Goal: Check status: Check status

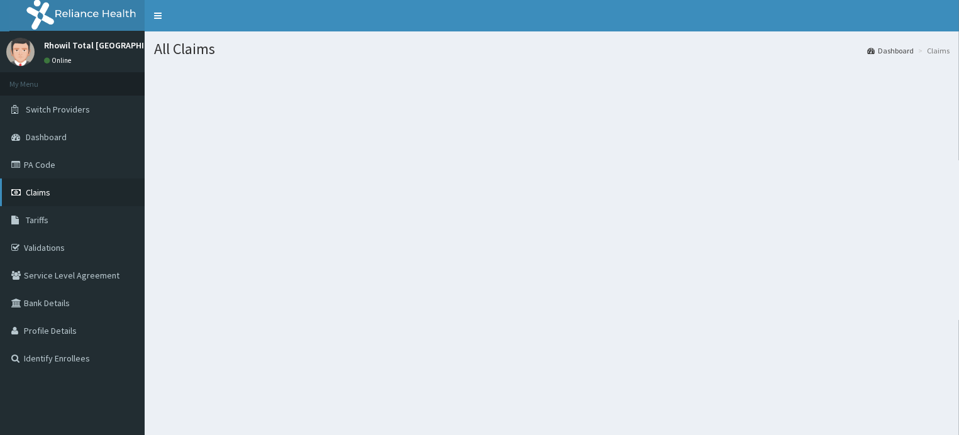
click at [37, 190] on span "Claims" at bounding box center [38, 192] width 25 height 11
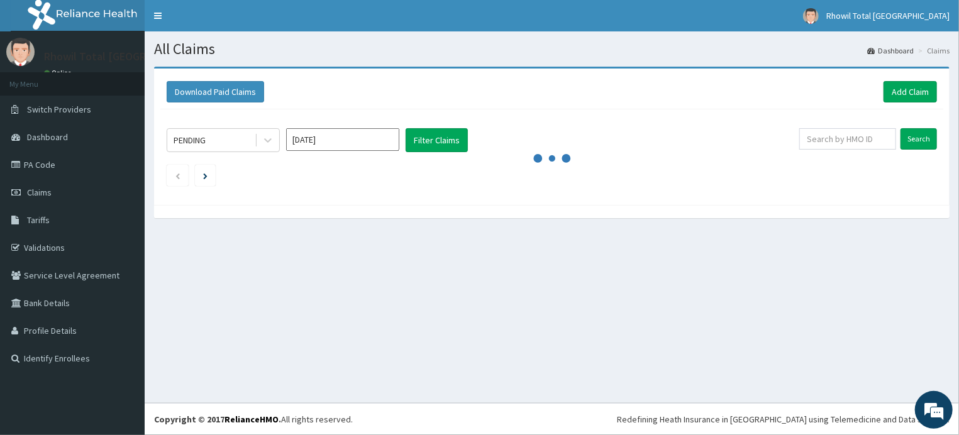
click at [349, 138] on input "Aug 2025" at bounding box center [342, 139] width 113 height 23
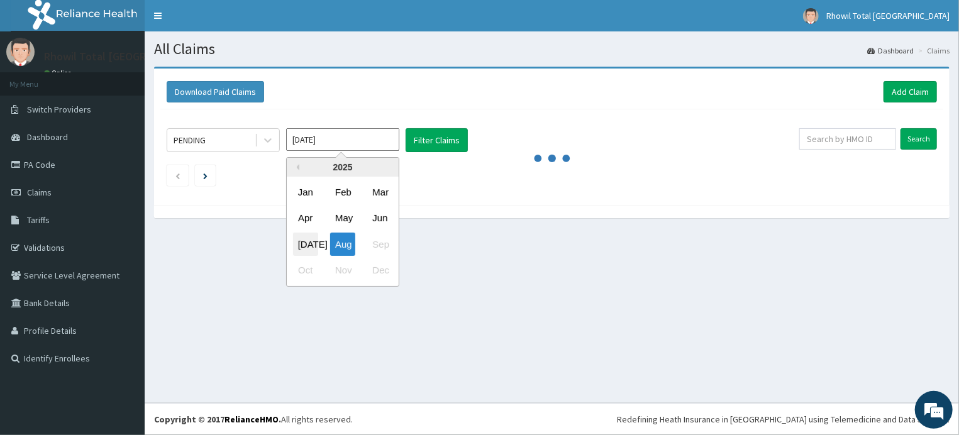
click at [305, 243] on div "Jul" at bounding box center [305, 244] width 25 height 23
type input "Jul 2025"
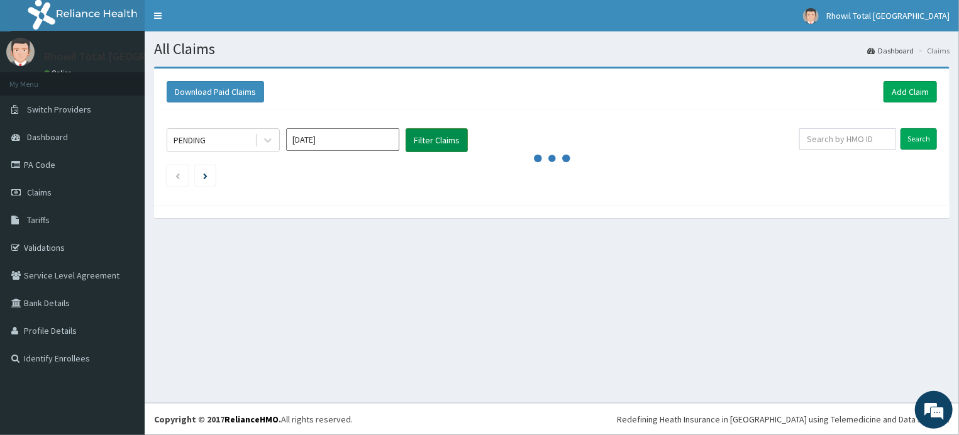
click at [427, 140] on button "Filter Claims" at bounding box center [436, 140] width 62 height 24
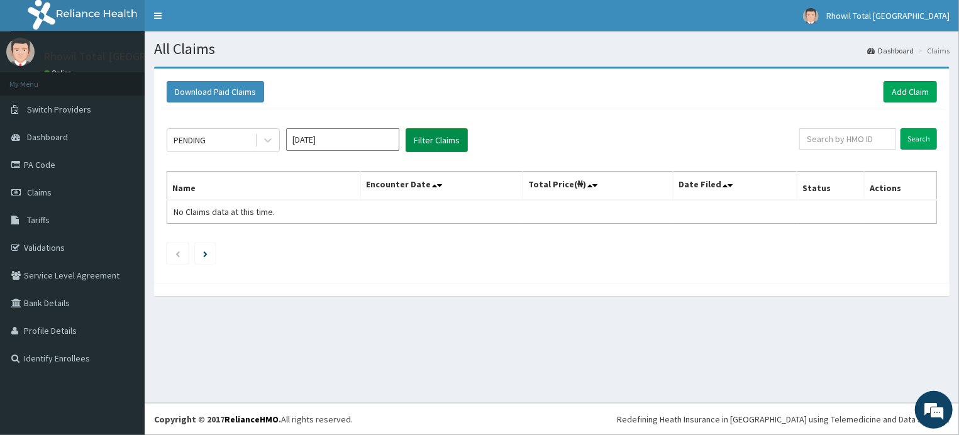
click at [427, 140] on button "Filter Claims" at bounding box center [436, 140] width 62 height 24
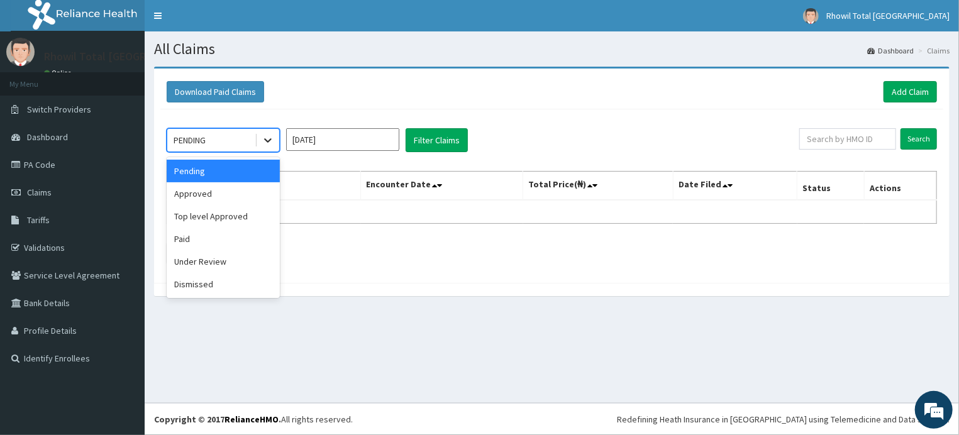
click at [263, 140] on icon at bounding box center [267, 140] width 13 height 13
click at [208, 197] on div "Approved" at bounding box center [223, 193] width 113 height 23
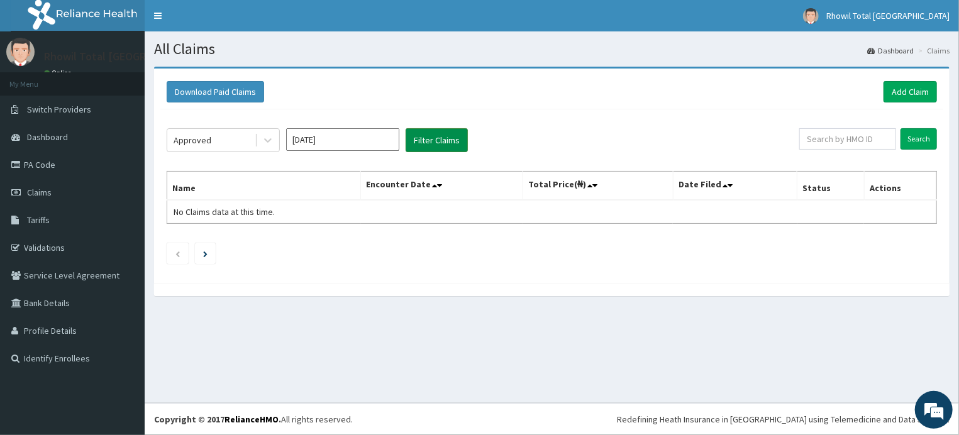
click at [432, 133] on button "Filter Claims" at bounding box center [436, 140] width 62 height 24
click at [432, 138] on button "Filter Claims" at bounding box center [436, 140] width 62 height 24
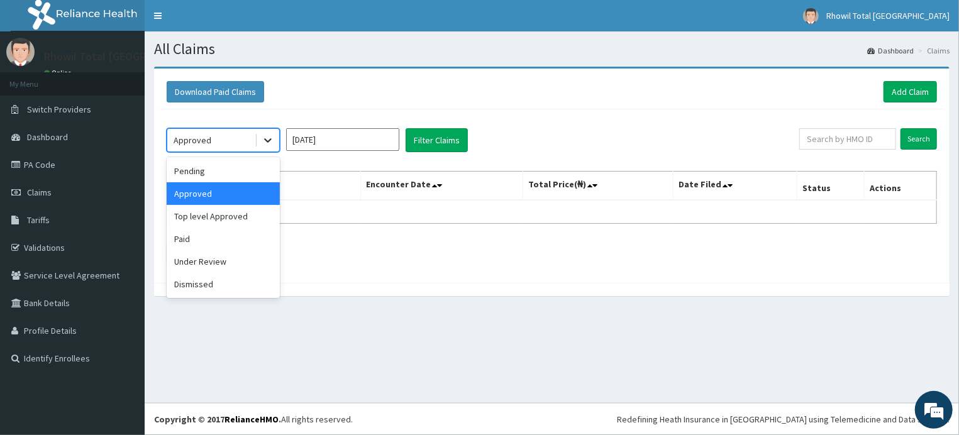
click at [270, 140] on icon at bounding box center [268, 141] width 8 height 4
click at [217, 239] on div "Paid" at bounding box center [223, 239] width 113 height 23
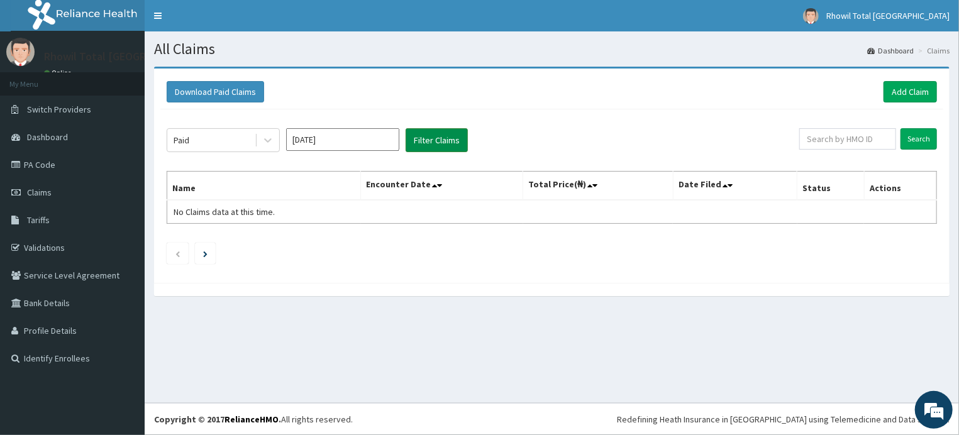
click at [434, 141] on button "Filter Claims" at bounding box center [436, 140] width 62 height 24
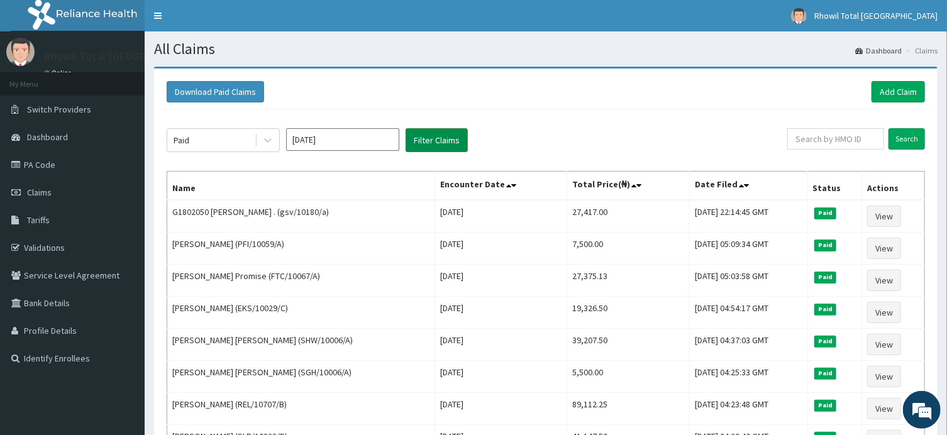
click at [434, 141] on button "Filter Claims" at bounding box center [436, 140] width 62 height 24
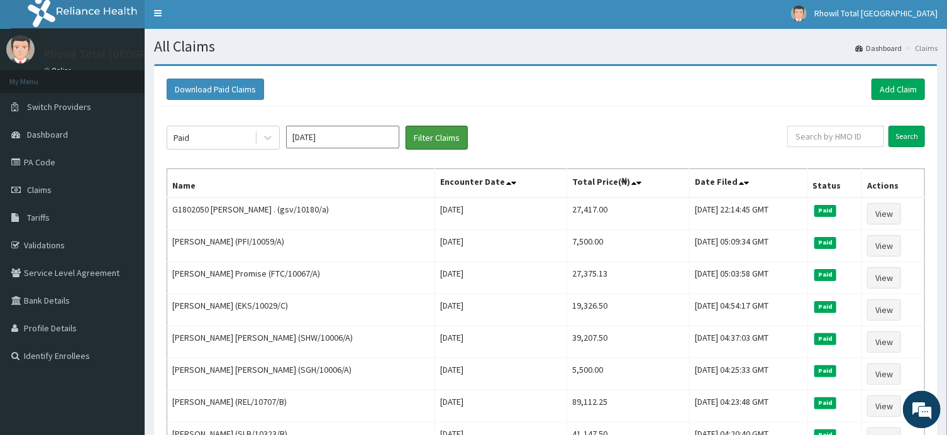
scroll to position [1, 0]
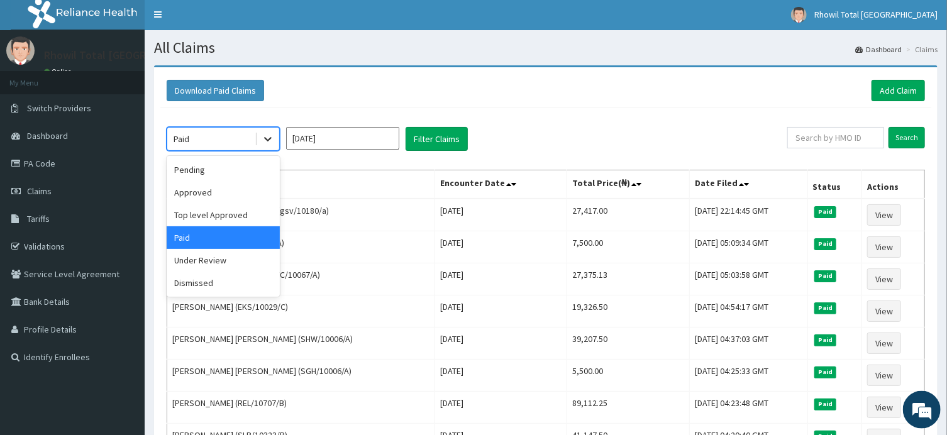
click at [267, 138] on icon at bounding box center [267, 139] width 13 height 13
click at [225, 256] on div "Under Review" at bounding box center [223, 260] width 113 height 23
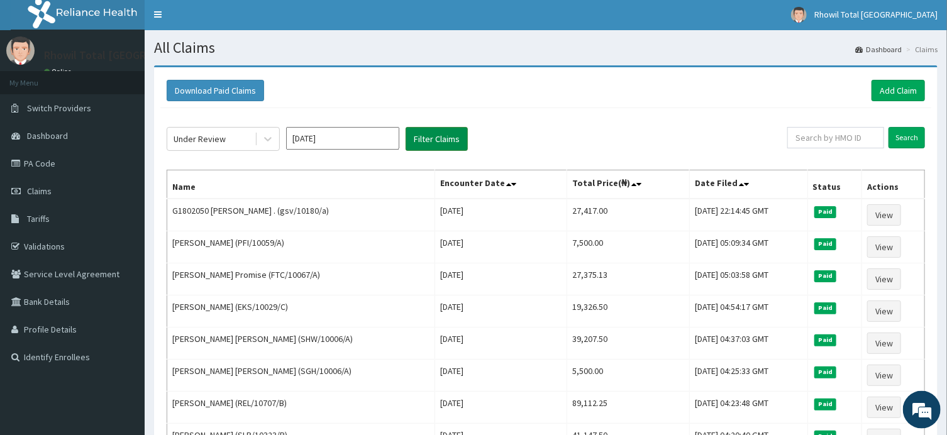
click at [427, 144] on button "Filter Claims" at bounding box center [436, 139] width 62 height 24
click at [429, 141] on button "Filter Claims" at bounding box center [436, 139] width 62 height 24
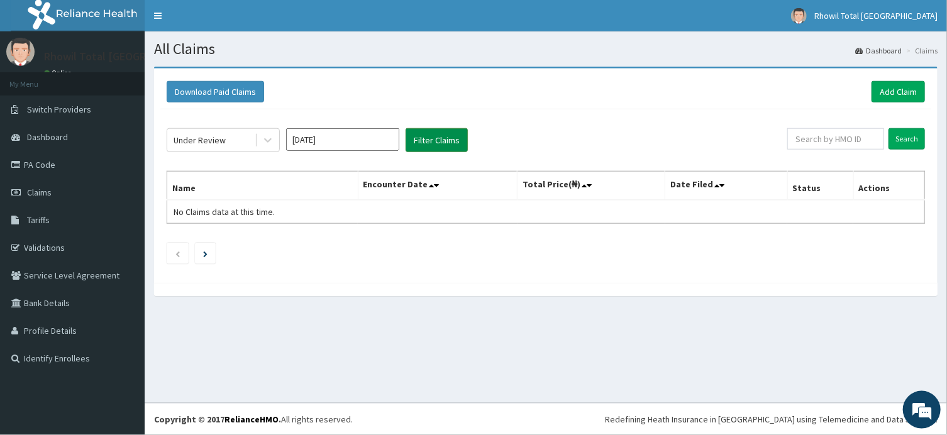
click at [429, 141] on button "Filter Claims" at bounding box center [436, 140] width 62 height 24
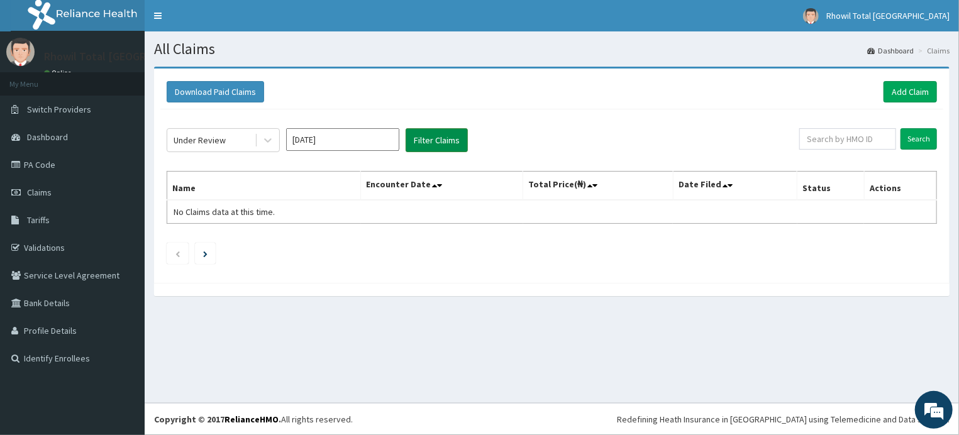
click at [429, 141] on button "Filter Claims" at bounding box center [436, 140] width 62 height 24
click at [266, 139] on icon at bounding box center [267, 140] width 13 height 13
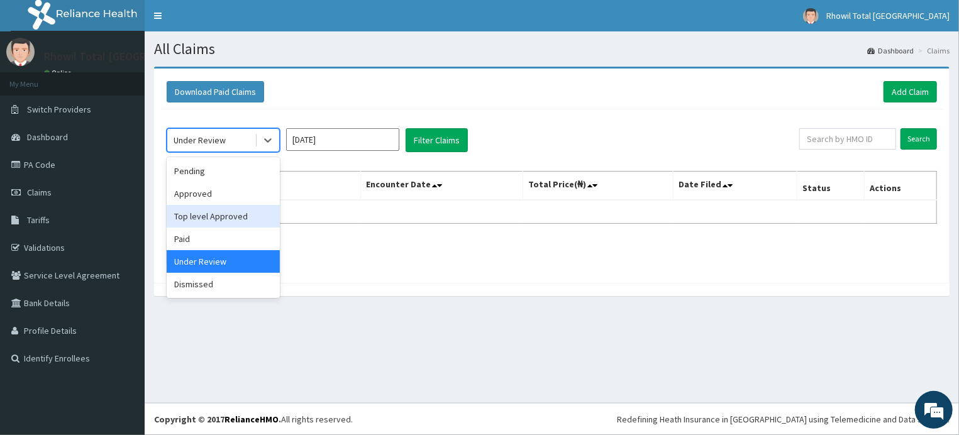
click at [212, 215] on div "Top level Approved" at bounding box center [223, 216] width 113 height 23
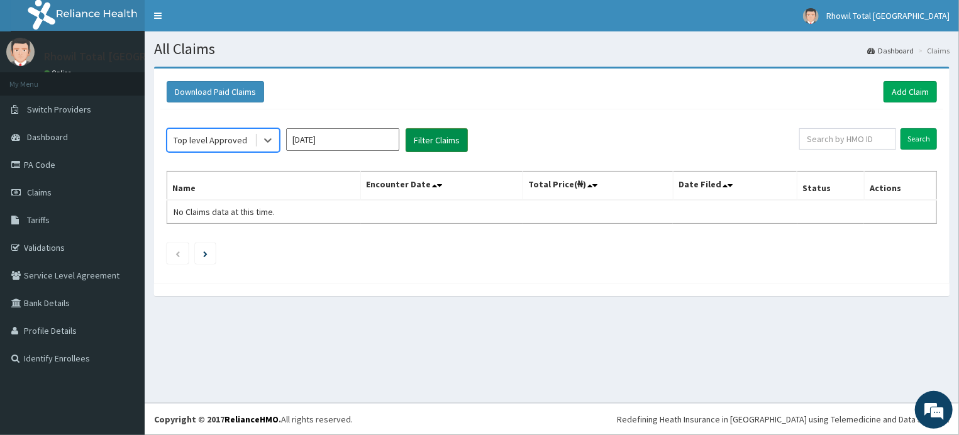
click at [439, 142] on button "Filter Claims" at bounding box center [436, 140] width 62 height 24
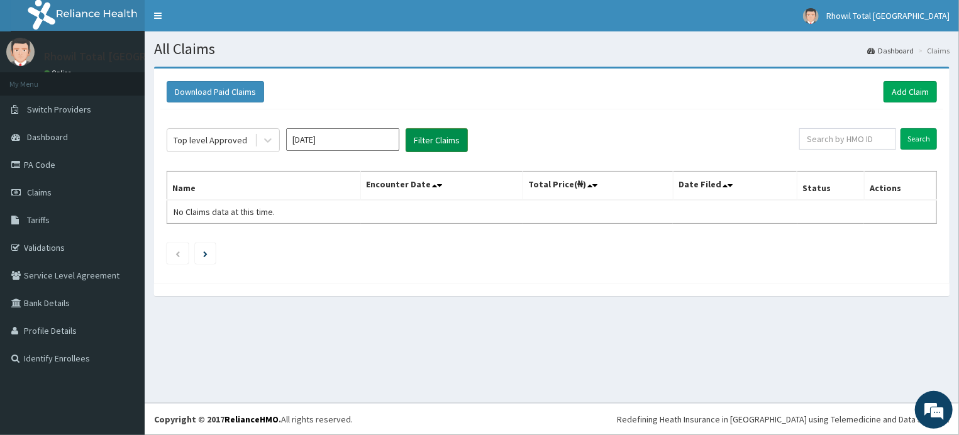
click at [439, 142] on button "Filter Claims" at bounding box center [436, 140] width 62 height 24
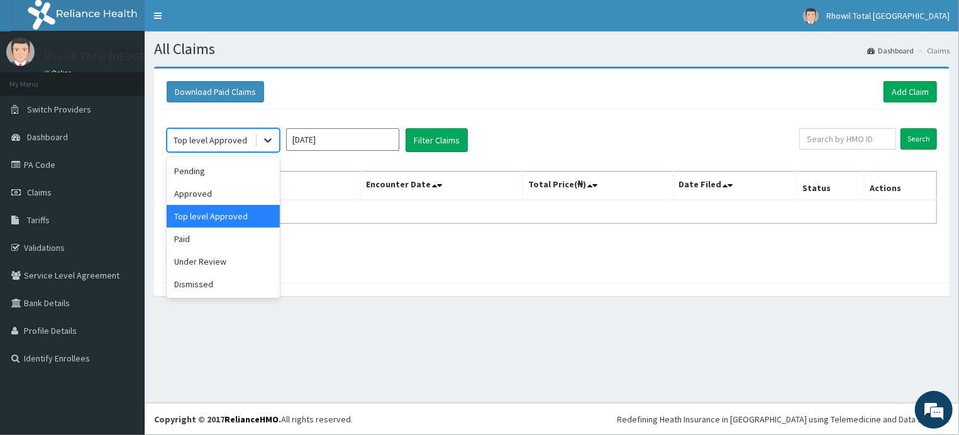
click at [266, 136] on icon at bounding box center [267, 140] width 13 height 13
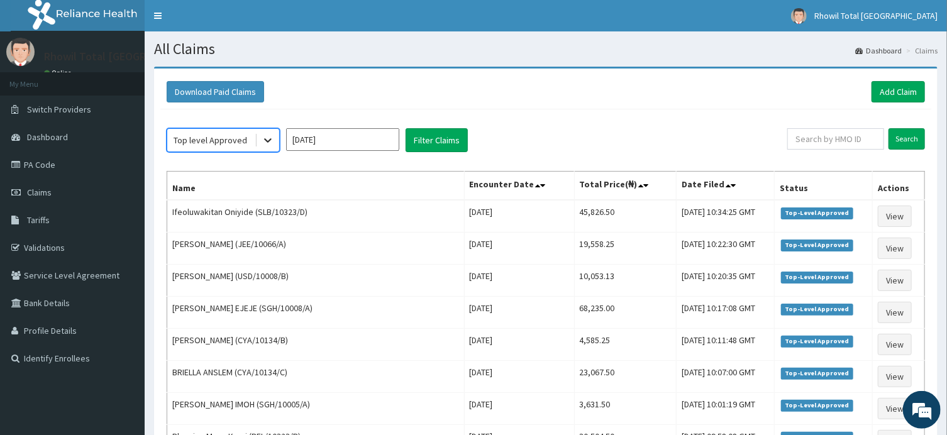
click at [264, 140] on icon at bounding box center [267, 140] width 13 height 13
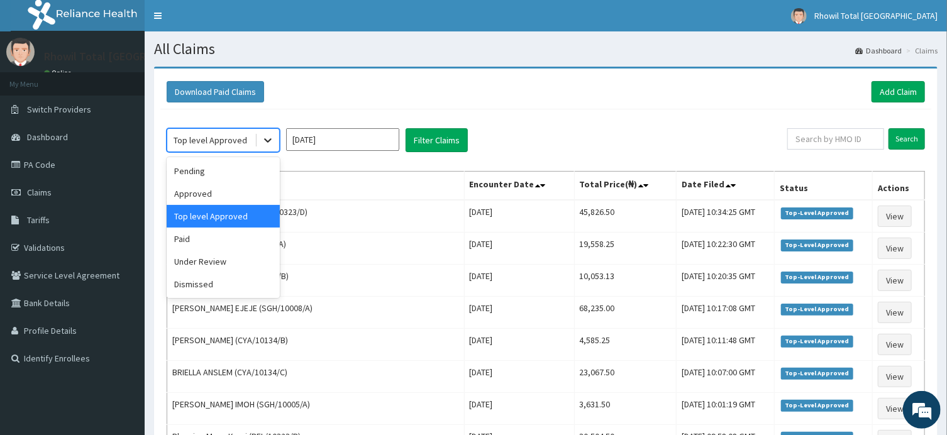
click at [268, 140] on icon at bounding box center [267, 140] width 13 height 13
click at [211, 197] on div "Approved" at bounding box center [223, 193] width 113 height 23
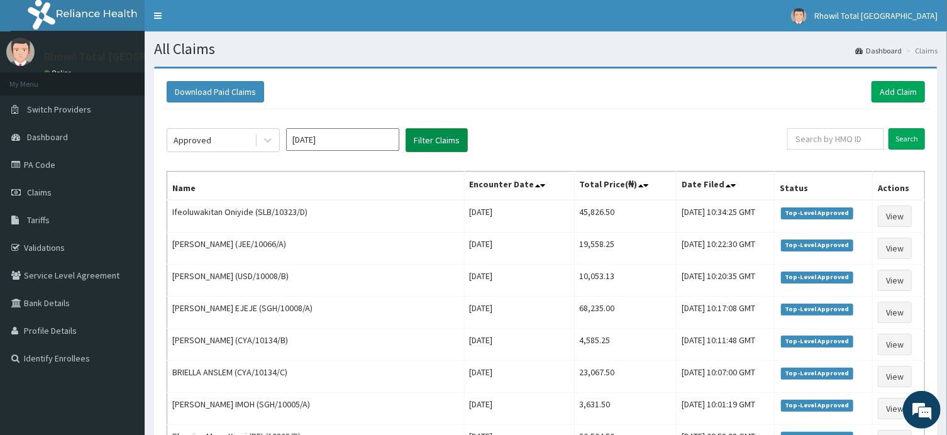
click at [444, 139] on button "Filter Claims" at bounding box center [436, 140] width 62 height 24
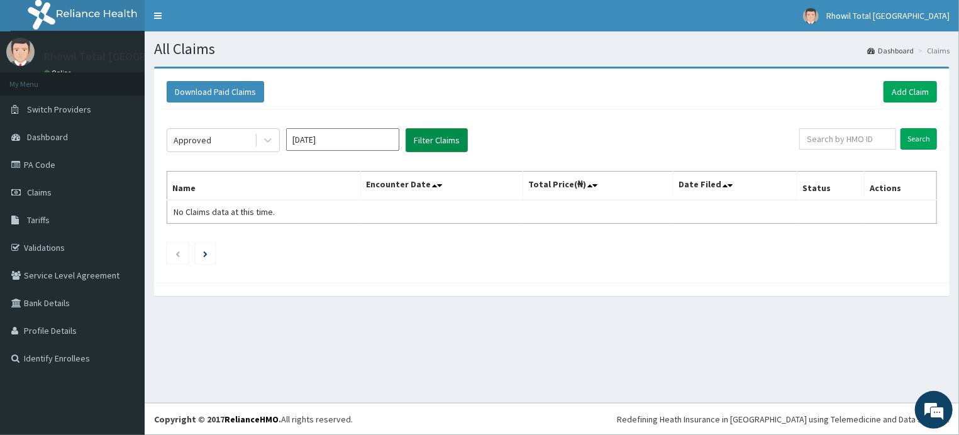
click at [435, 138] on button "Filter Claims" at bounding box center [436, 140] width 62 height 24
click at [268, 137] on icon at bounding box center [267, 140] width 13 height 13
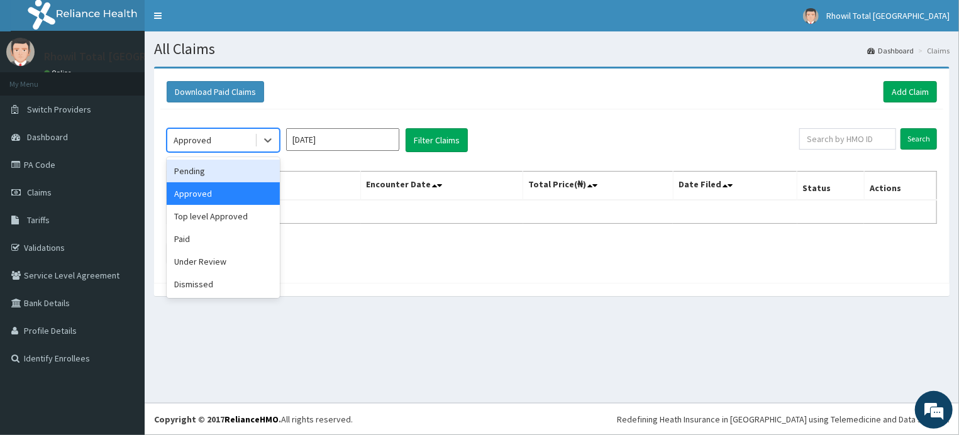
click at [206, 167] on div "Pending" at bounding box center [223, 171] width 113 height 23
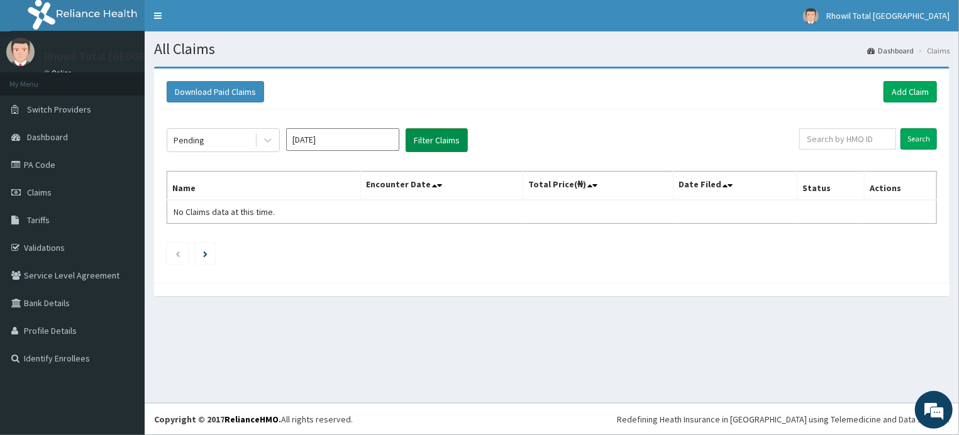
click at [427, 138] on button "Filter Claims" at bounding box center [436, 140] width 62 height 24
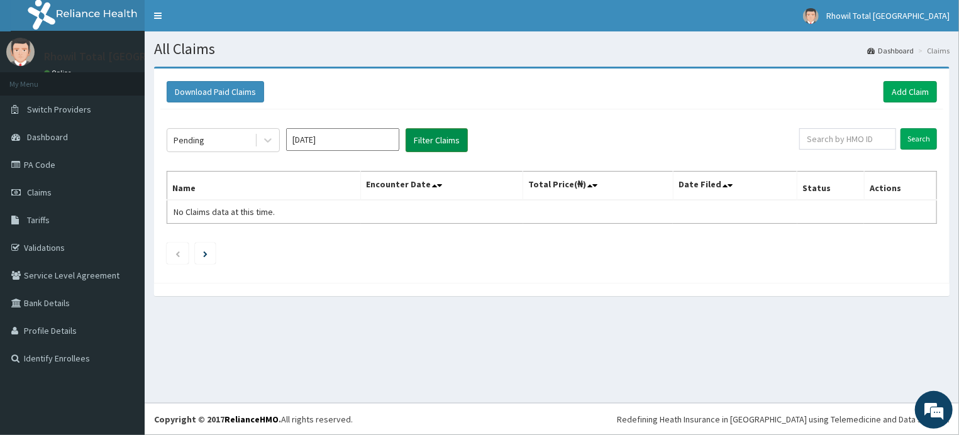
click at [427, 138] on button "Filter Claims" at bounding box center [436, 140] width 62 height 24
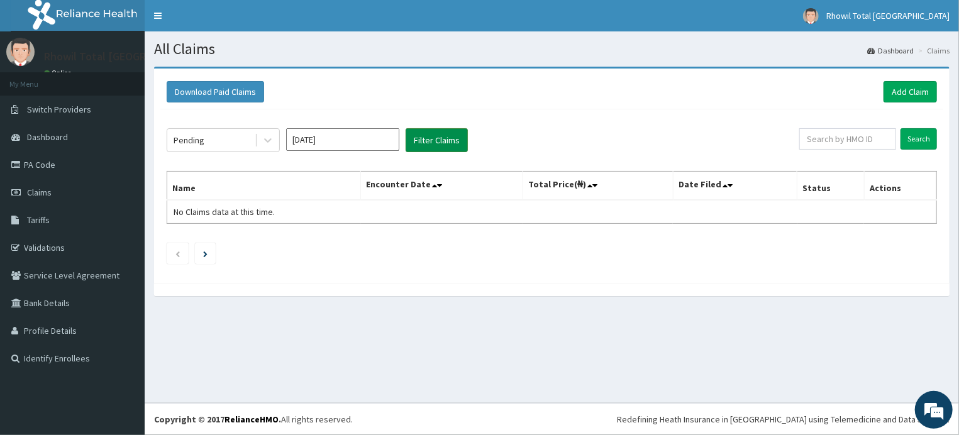
click at [427, 138] on button "Filter Claims" at bounding box center [436, 140] width 62 height 24
click at [436, 141] on button "Filter Claims" at bounding box center [436, 140] width 62 height 24
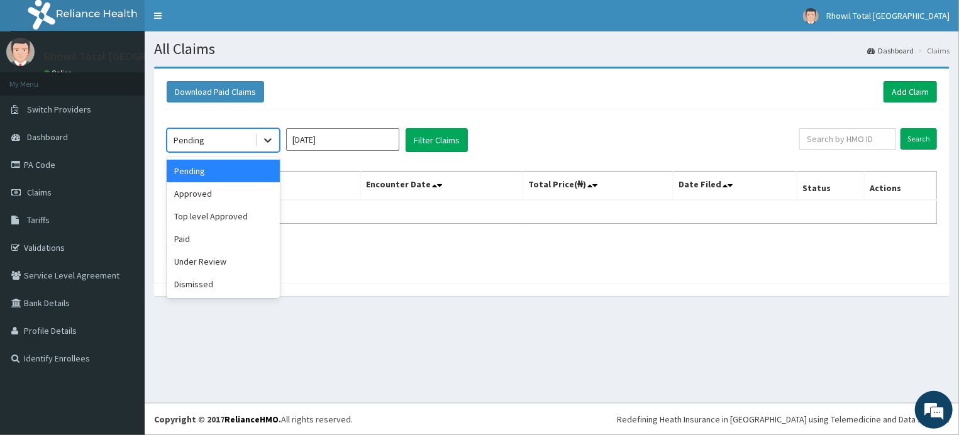
click at [265, 140] on icon at bounding box center [268, 141] width 8 height 4
click at [194, 259] on div "Under Review" at bounding box center [223, 261] width 113 height 23
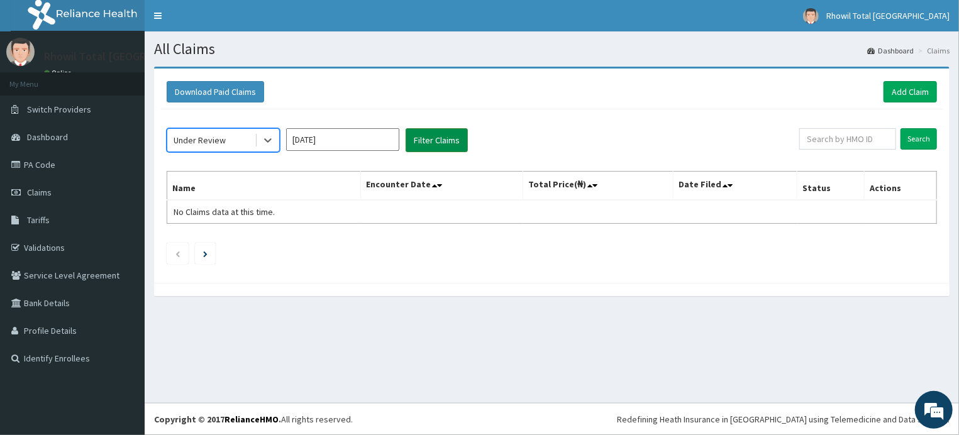
click at [434, 138] on button "Filter Claims" at bounding box center [436, 140] width 62 height 24
click at [437, 138] on button "Filter Claims" at bounding box center [436, 140] width 62 height 24
click at [438, 138] on button "Filter Claims" at bounding box center [436, 140] width 62 height 24
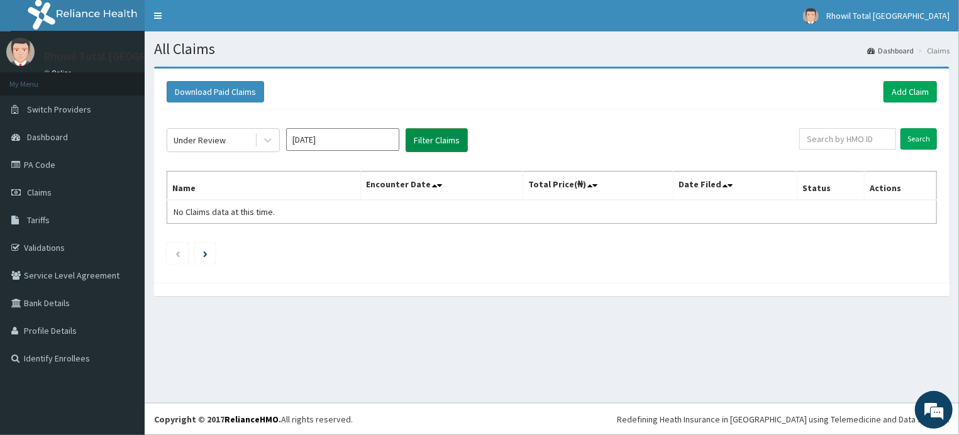
click at [438, 138] on button "Filter Claims" at bounding box center [436, 140] width 62 height 24
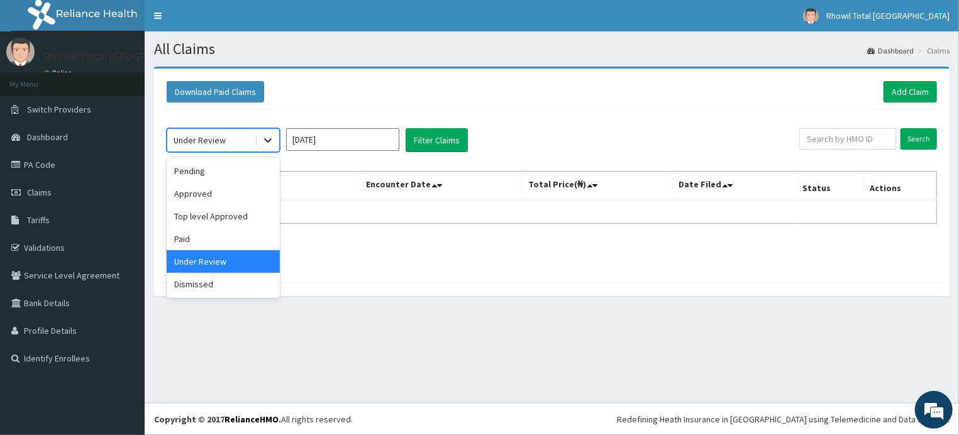
click at [268, 140] on icon at bounding box center [267, 140] width 13 height 13
click at [227, 239] on div "Paid" at bounding box center [223, 239] width 113 height 23
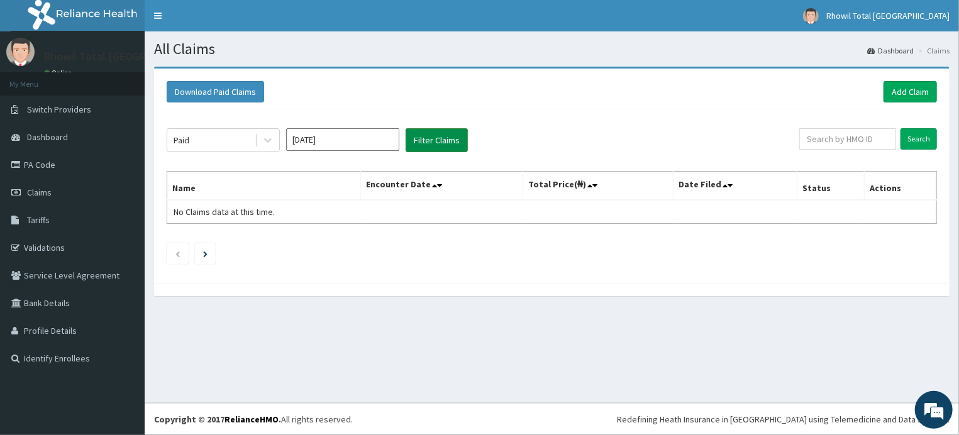
click at [431, 136] on button "Filter Claims" at bounding box center [436, 140] width 62 height 24
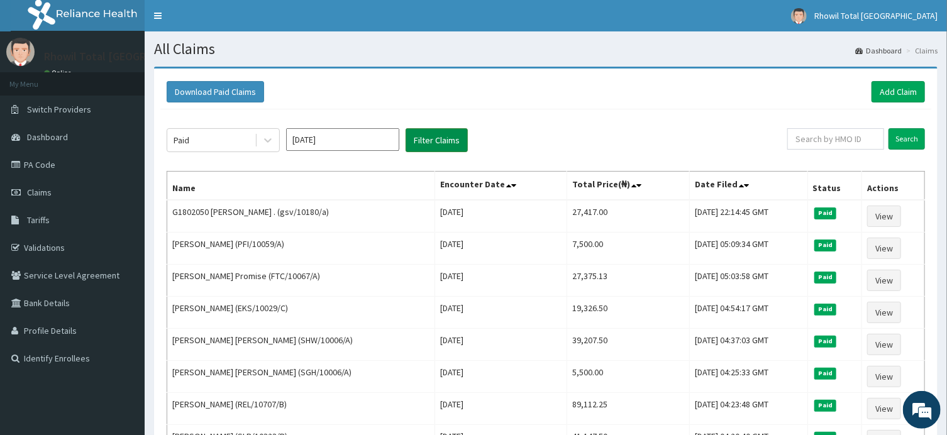
click at [431, 136] on button "Filter Claims" at bounding box center [436, 140] width 62 height 24
